Goal: Book appointment/travel/reservation

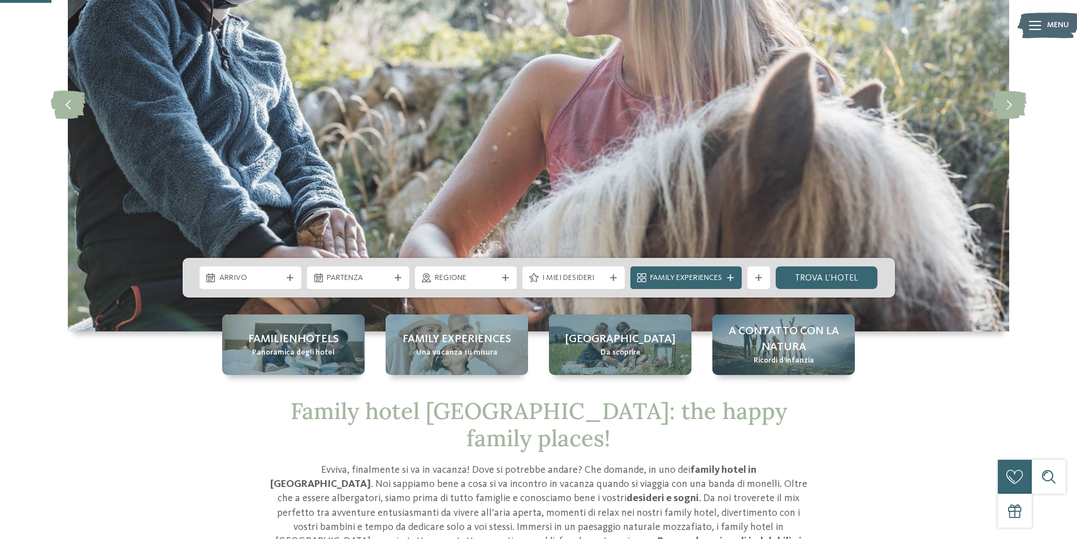
scroll to position [283, 0]
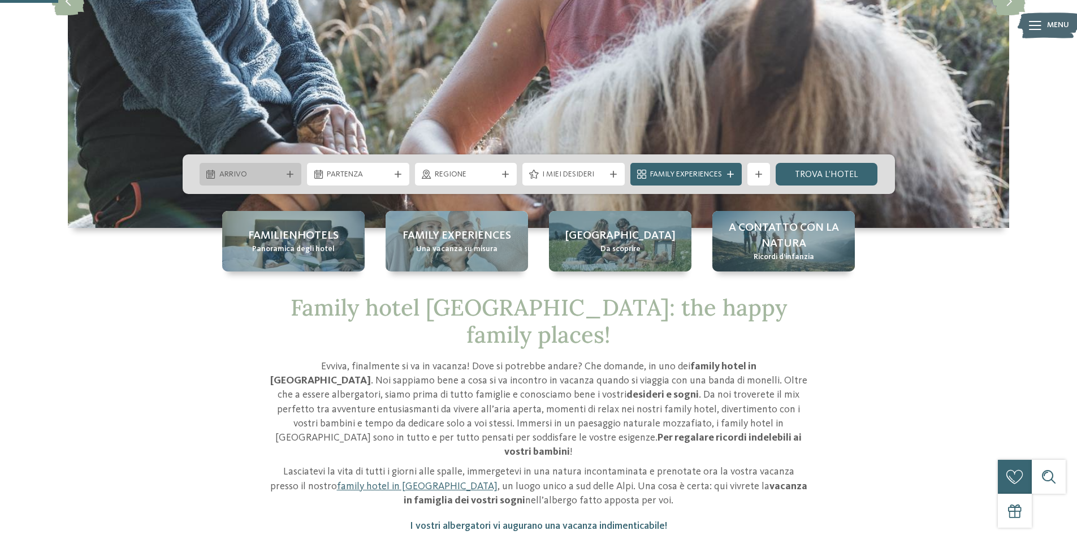
click at [258, 171] on span "Arrivo" at bounding box center [250, 174] width 63 height 11
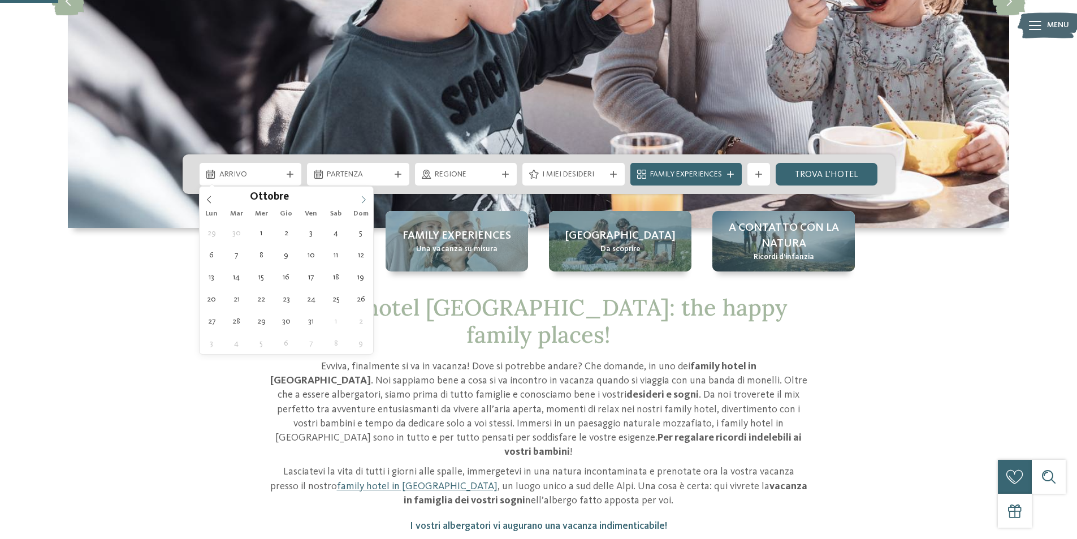
click at [365, 197] on icon at bounding box center [364, 200] width 8 height 8
click at [364, 197] on icon at bounding box center [364, 200] width 8 height 8
type div "[DATE]"
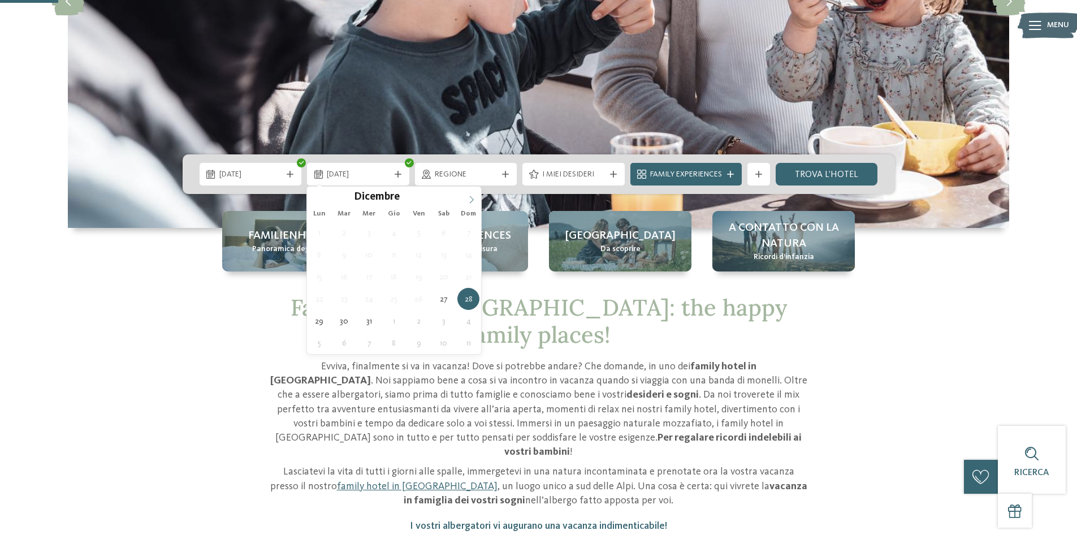
type input "****"
click at [471, 199] on icon at bounding box center [472, 200] width 8 height 8
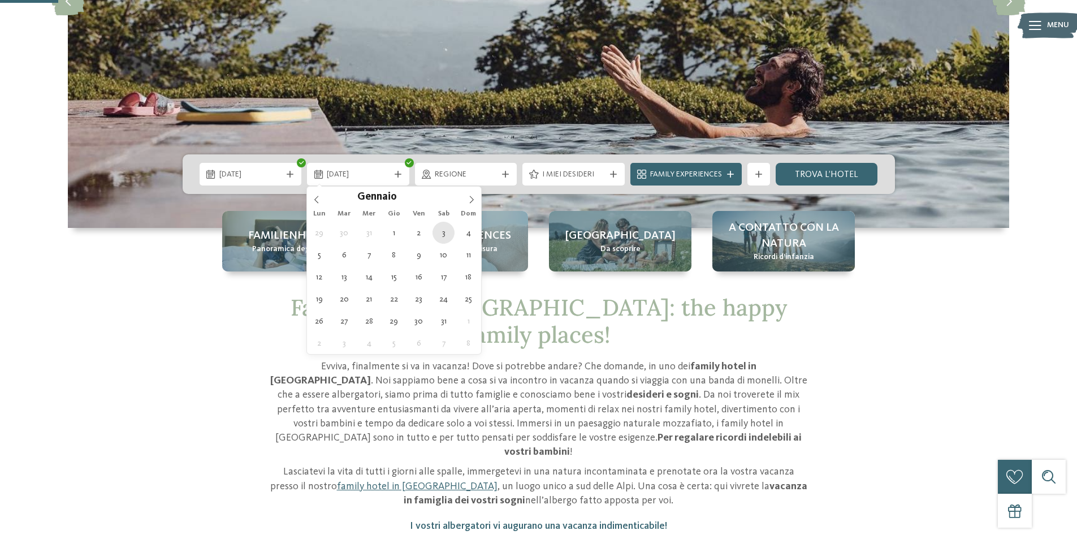
type div "[DATE]"
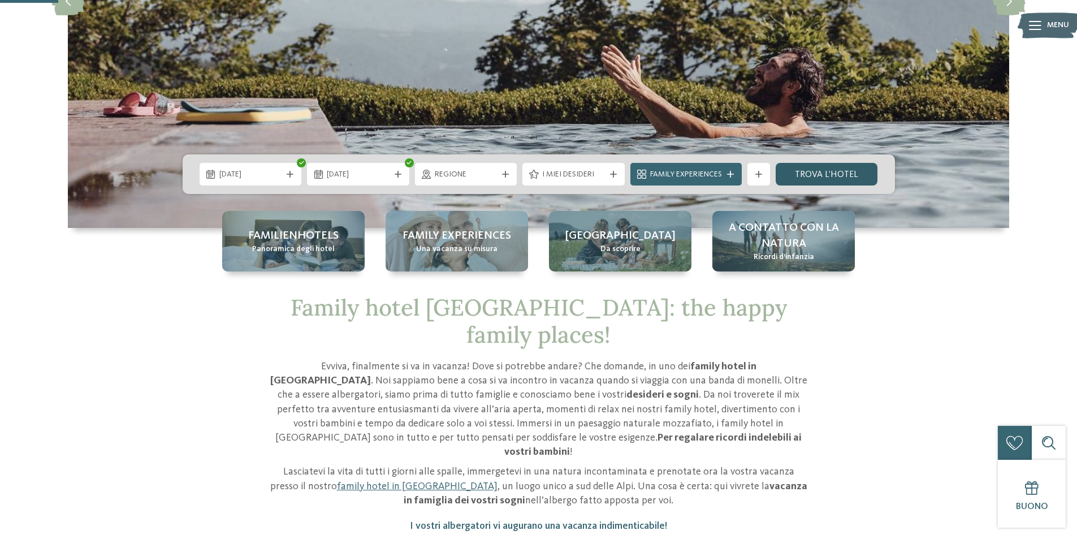
click at [864, 174] on link "trova l’hotel" at bounding box center [827, 174] width 102 height 23
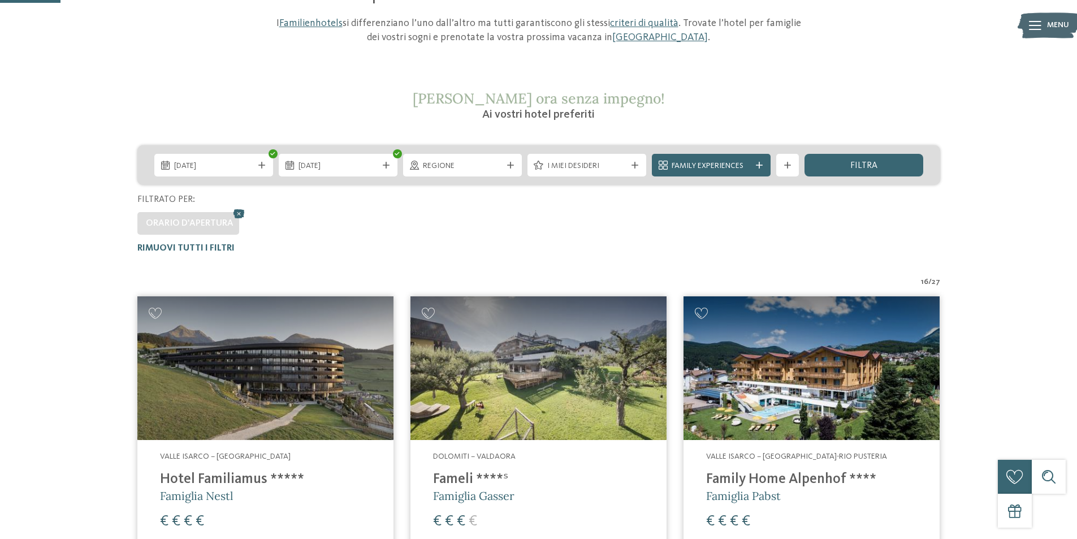
scroll to position [145, 0]
click at [786, 169] on icon at bounding box center [787, 165] width 7 height 7
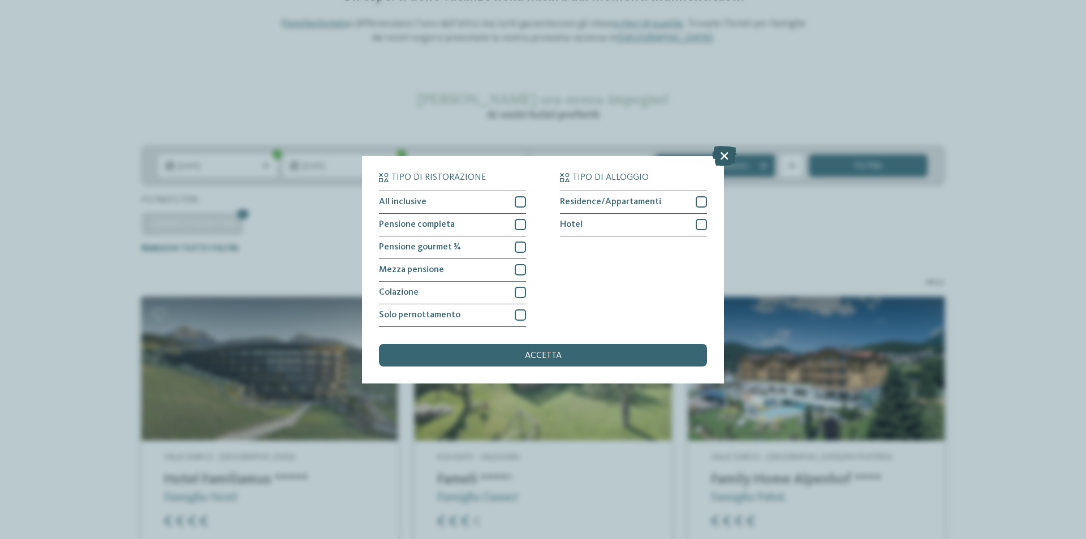
click at [726, 157] on icon at bounding box center [724, 155] width 24 height 20
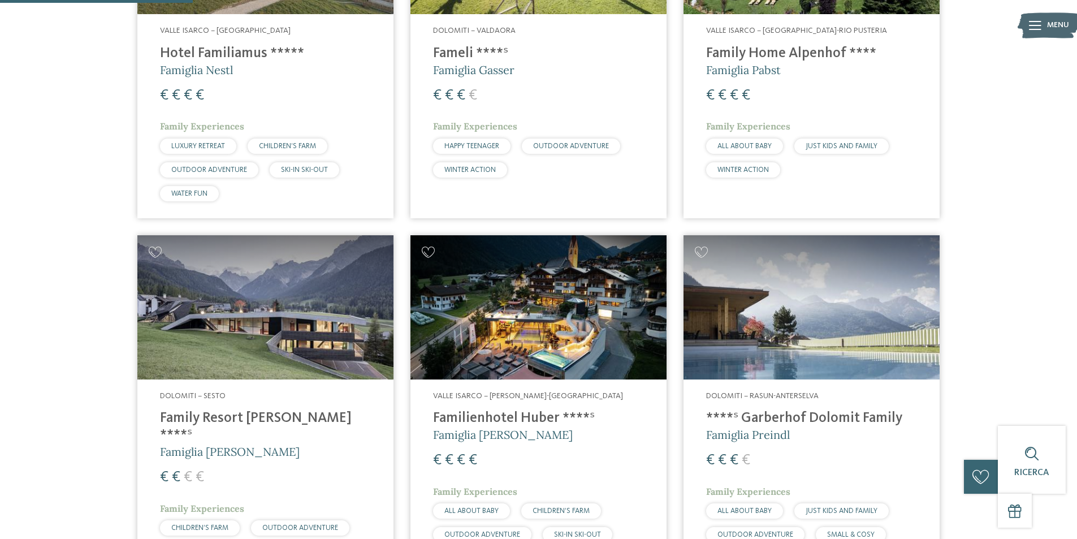
scroll to position [484, 0]
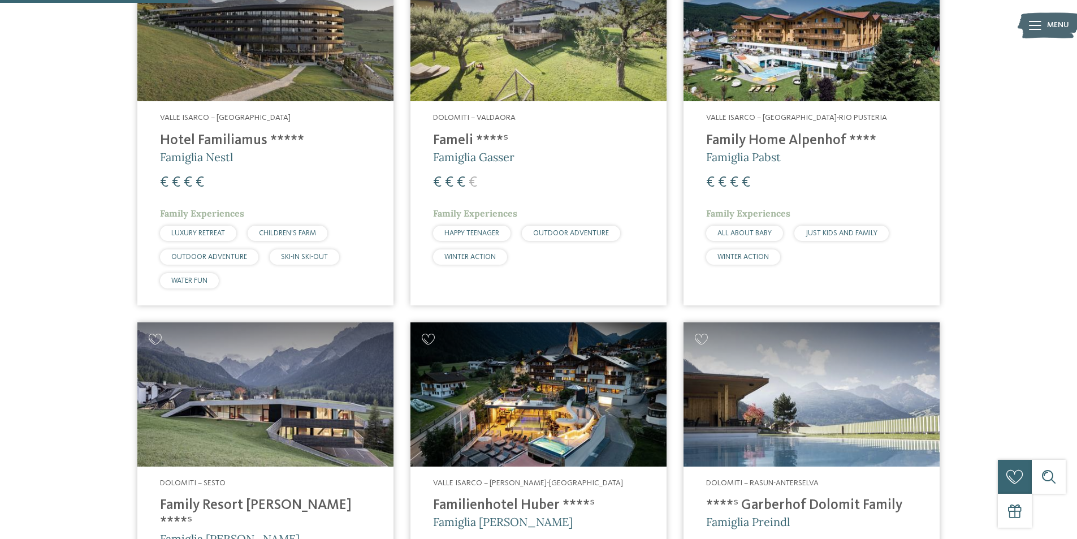
click at [745, 150] on span "Famiglia Pabst" at bounding box center [743, 157] width 75 height 14
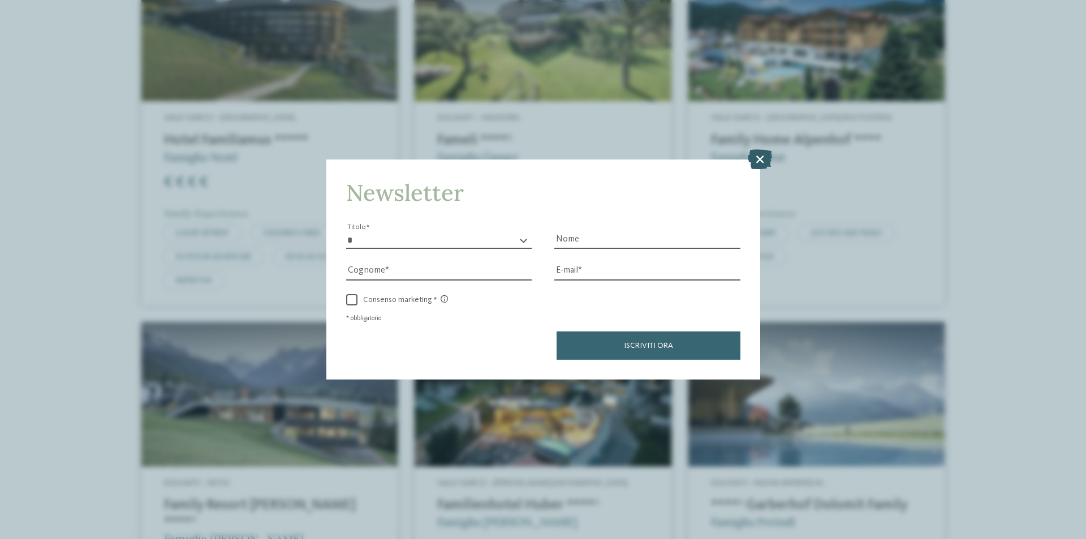
click at [756, 156] on icon at bounding box center [760, 159] width 24 height 20
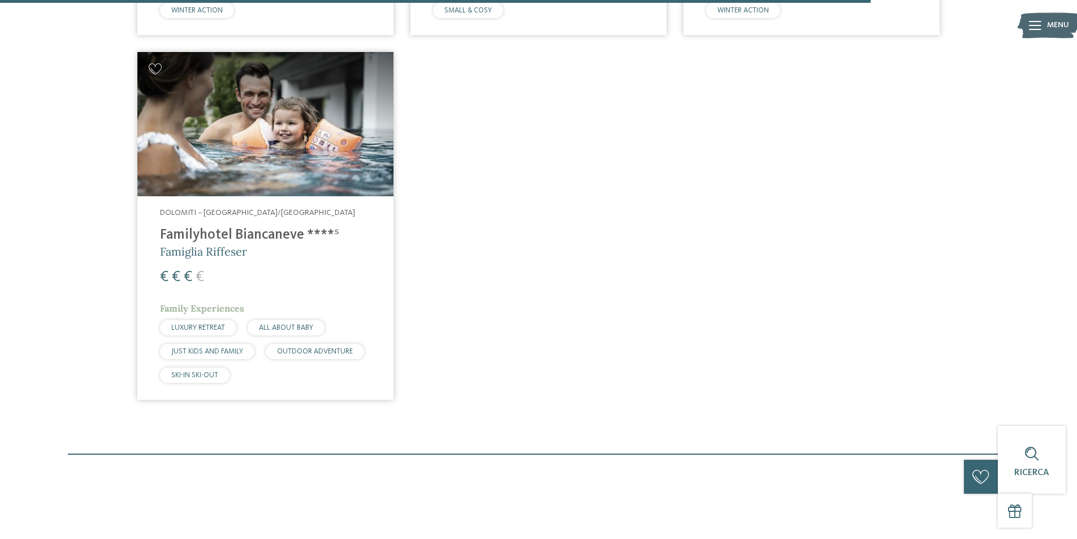
scroll to position [2237, 0]
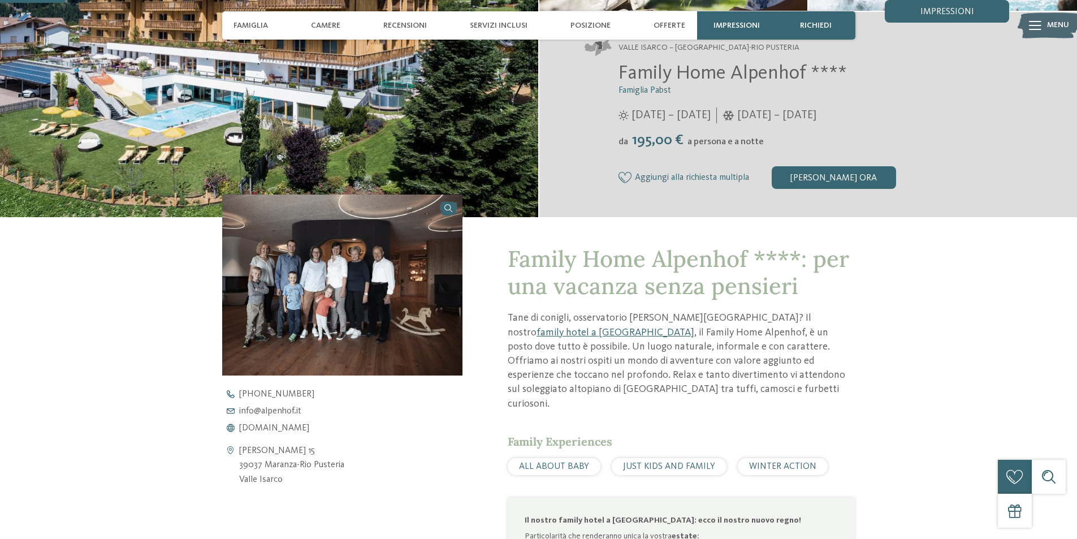
scroll to position [283, 0]
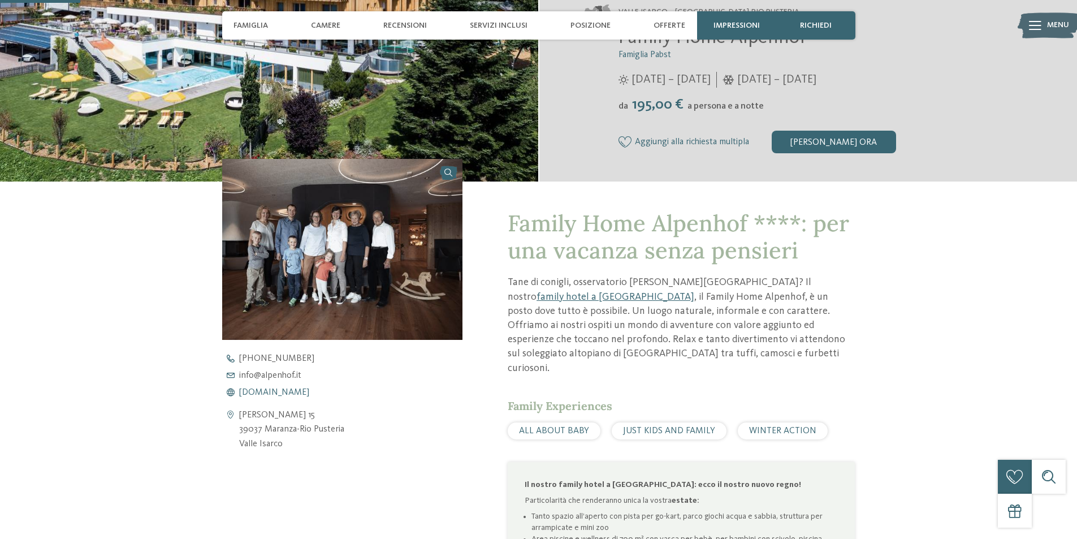
click at [264, 394] on span "www.alpenhof.it" at bounding box center [274, 392] width 70 height 9
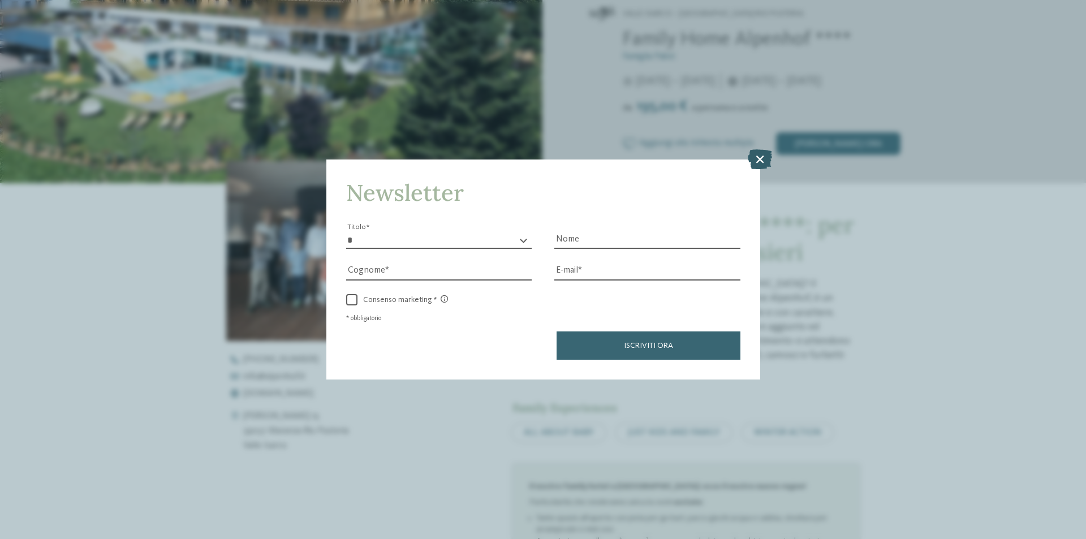
click at [756, 158] on icon at bounding box center [760, 159] width 24 height 20
